Goal: Information Seeking & Learning: Learn about a topic

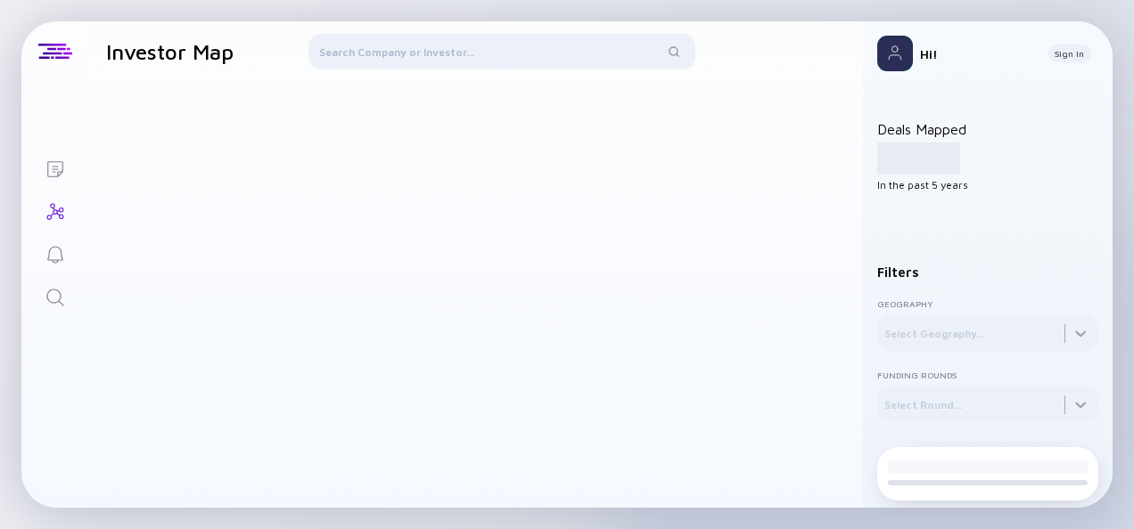
click at [387, 62] on div at bounding box center [501, 55] width 386 height 43
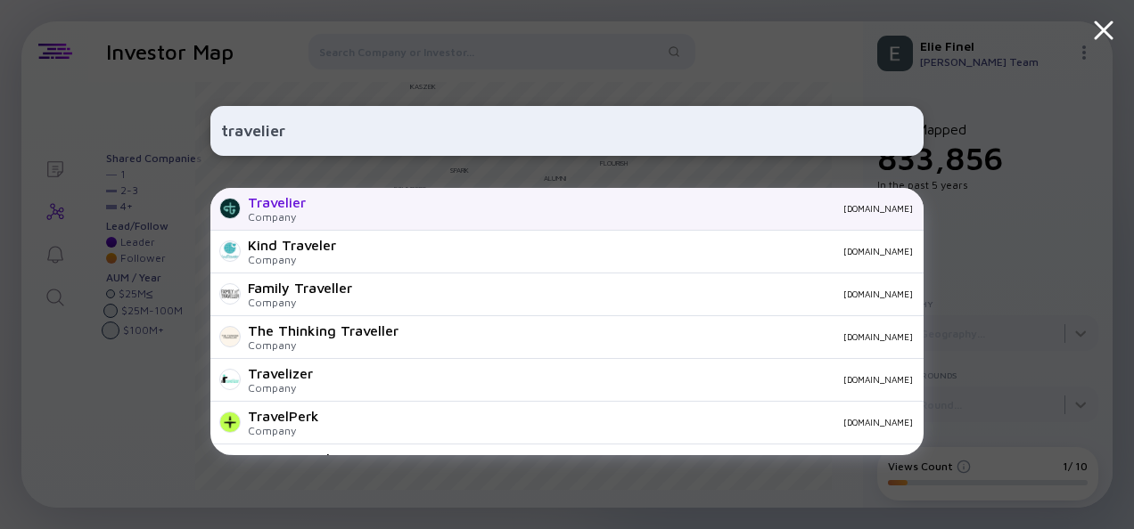
type input "travelier"
click at [373, 203] on div "Travelier Company [DOMAIN_NAME]" at bounding box center [566, 209] width 713 height 43
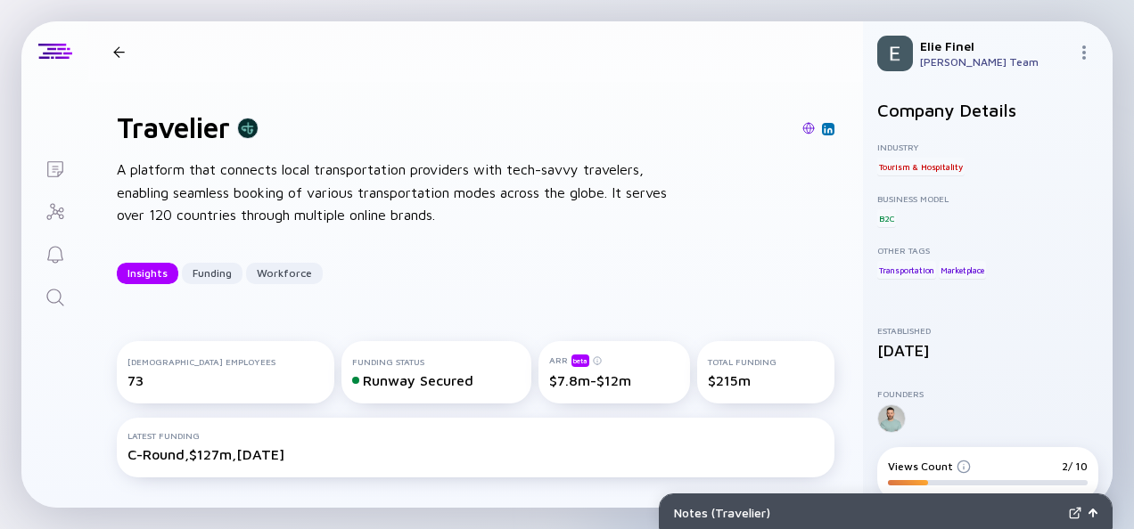
click at [697, 375] on div "Total Funding $215m" at bounding box center [766, 372] width 138 height 62
click at [708, 389] on div "Total Funding $215m" at bounding box center [766, 373] width 117 height 32
click at [128, 49] on div at bounding box center [119, 52] width 26 height 12
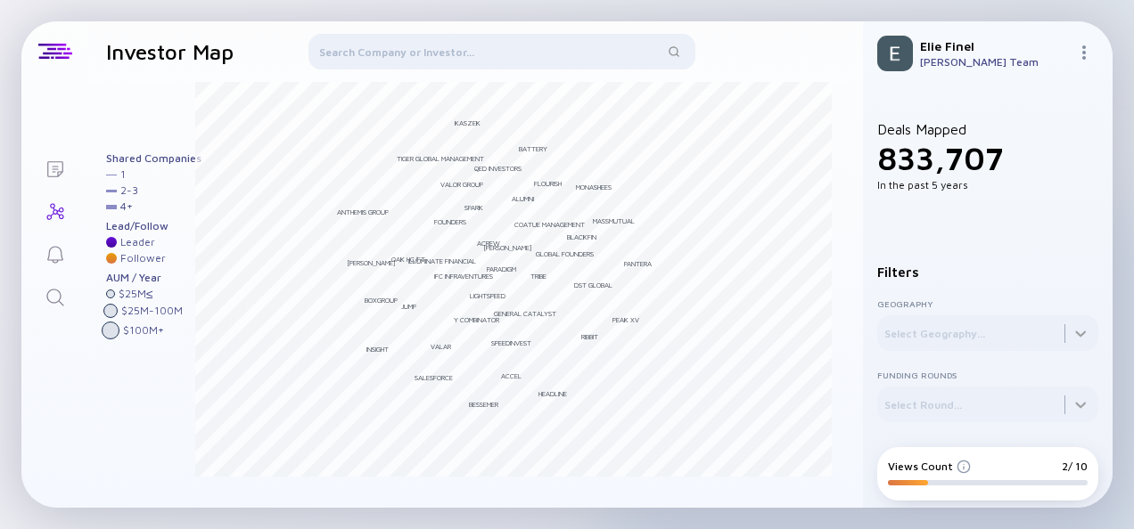
click at [398, 56] on div at bounding box center [501, 55] width 386 height 43
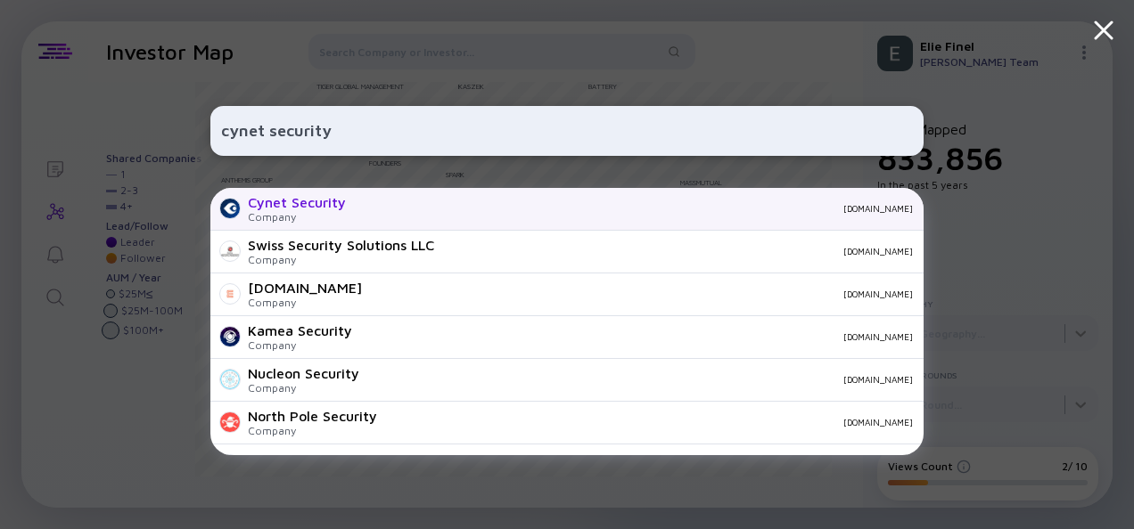
type input "cynet security"
click at [421, 213] on div "[DOMAIN_NAME]" at bounding box center [636, 208] width 553 height 11
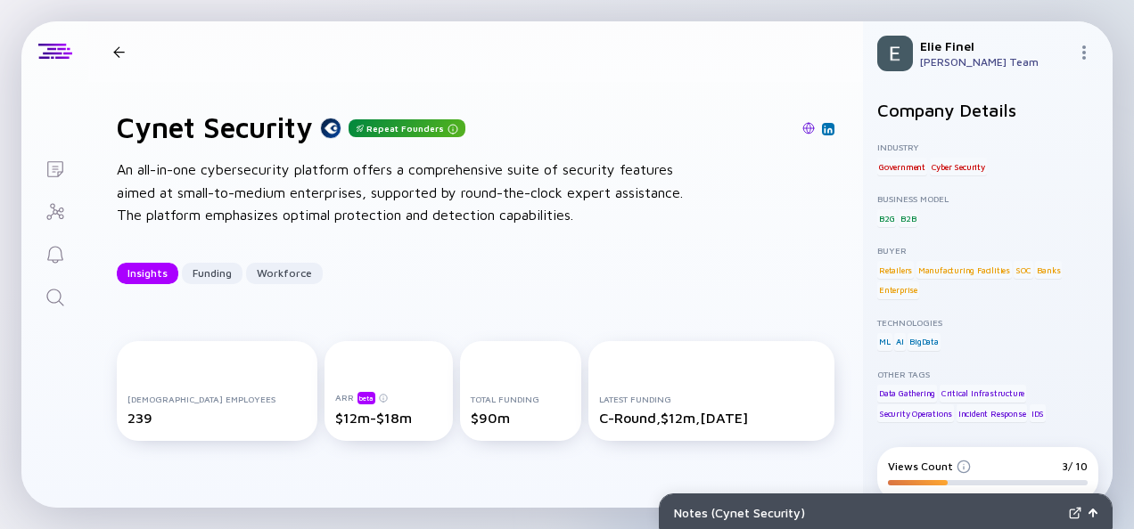
click at [115, 46] on div at bounding box center [119, 52] width 12 height 12
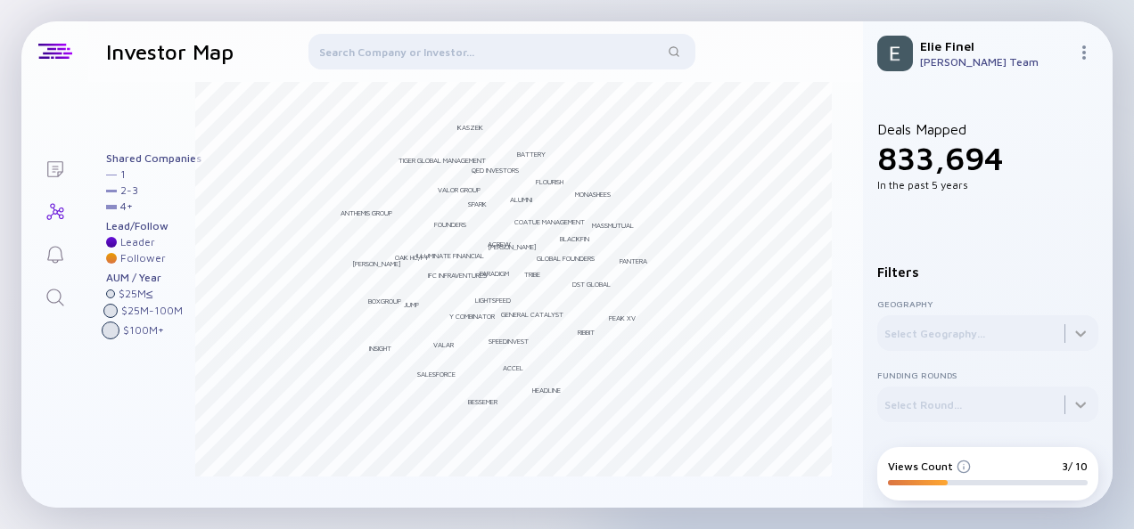
click at [358, 50] on div at bounding box center [501, 55] width 386 height 43
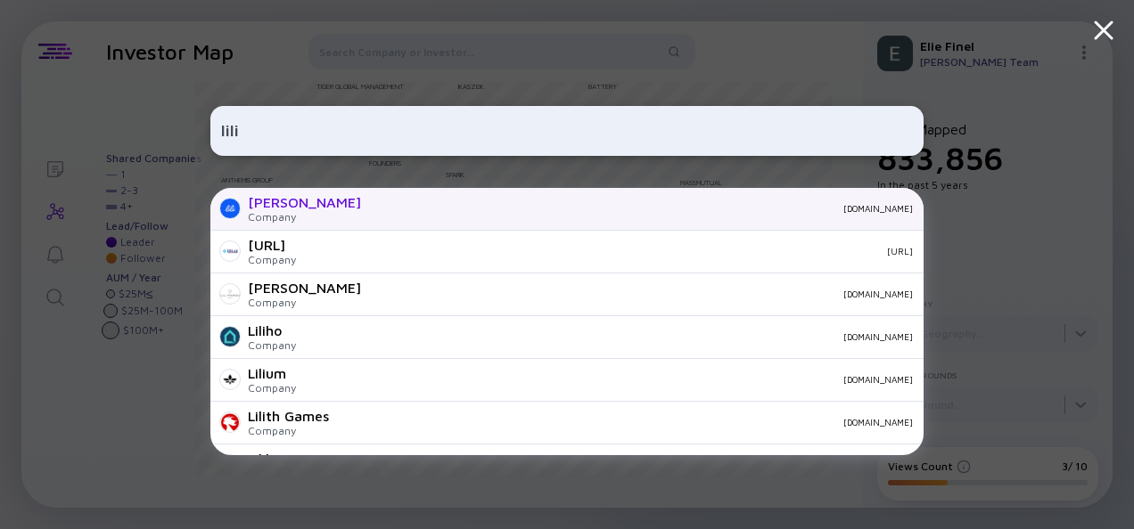
type input "lili"
click at [403, 217] on div "Lili Company [DOMAIN_NAME]" at bounding box center [566, 209] width 713 height 43
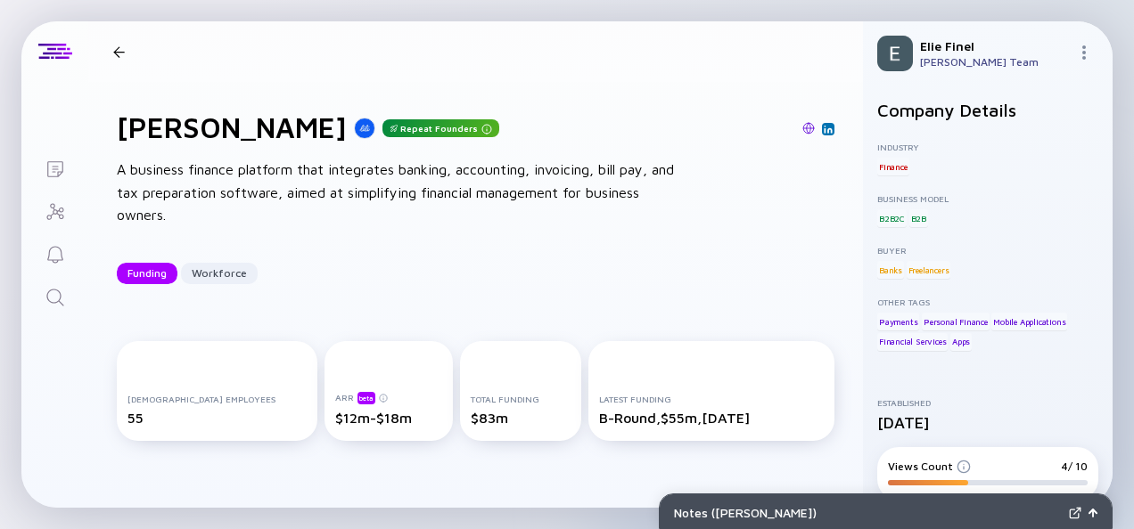
click at [110, 55] on div at bounding box center [119, 52] width 26 height 12
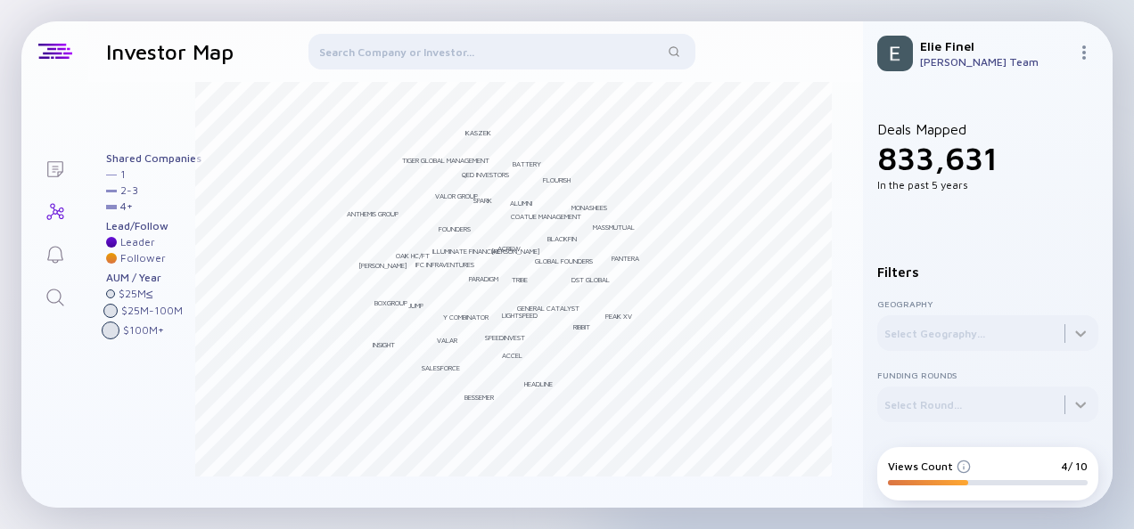
click at [398, 52] on div at bounding box center [501, 55] width 386 height 43
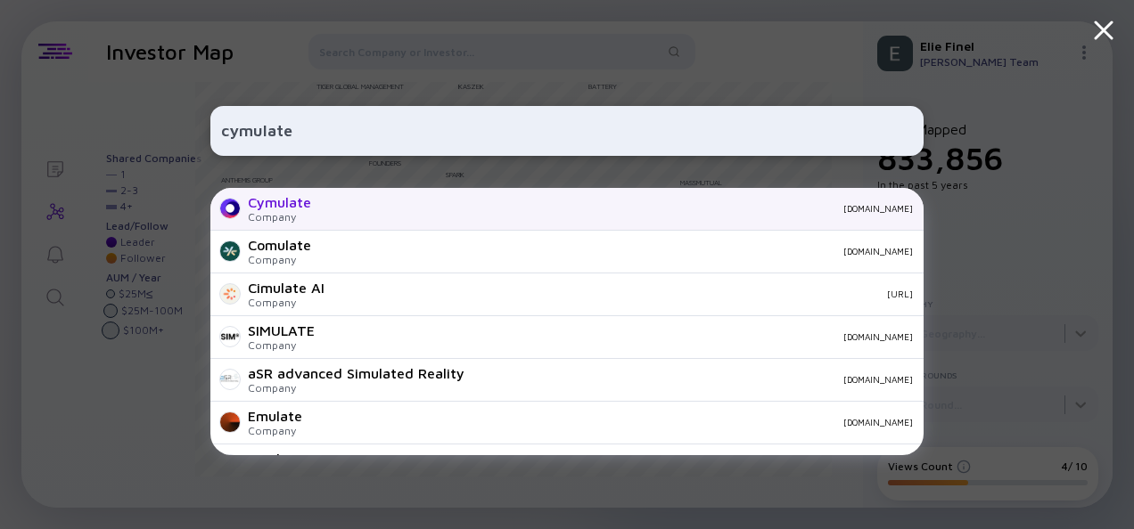
type input "cymulate"
click at [287, 202] on div "Cymulate" at bounding box center [279, 202] width 63 height 16
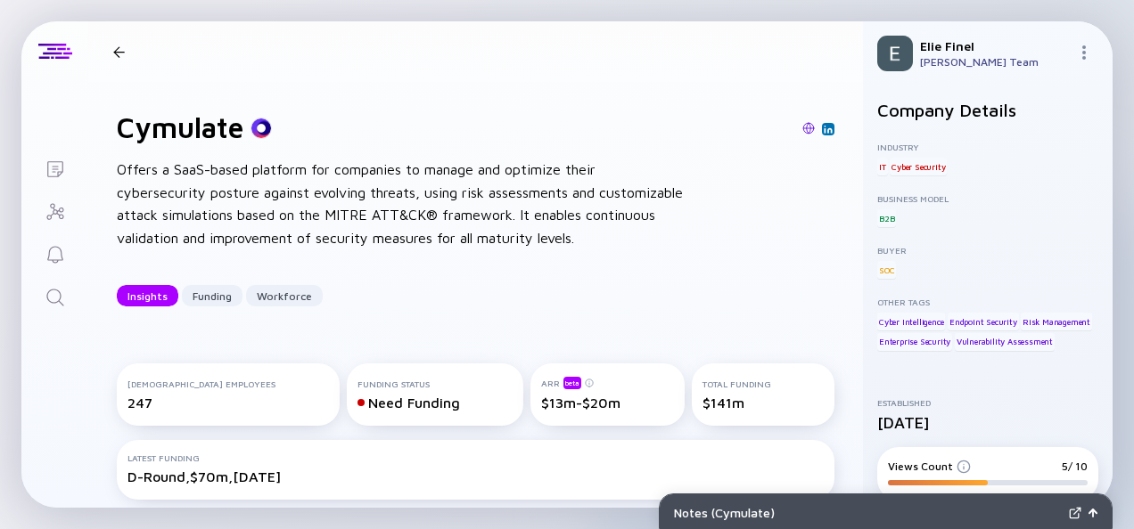
click at [129, 49] on div at bounding box center [119, 52] width 26 height 12
